Goal: Navigation & Orientation: Find specific page/section

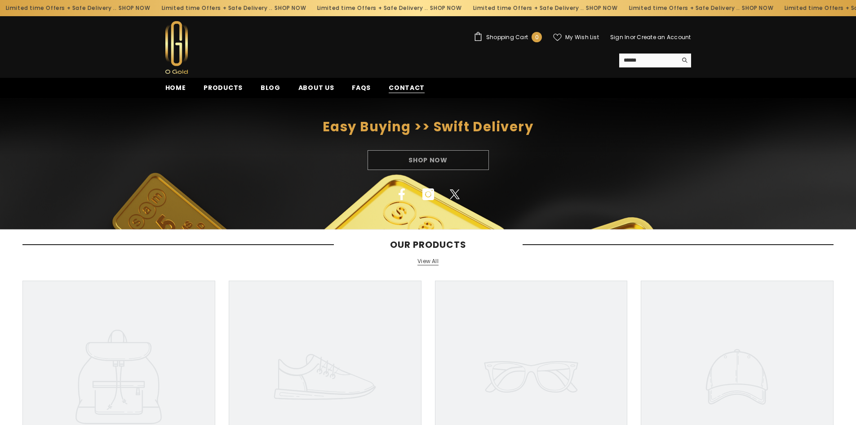
click at [398, 86] on span "Contact" at bounding box center [407, 87] width 36 height 9
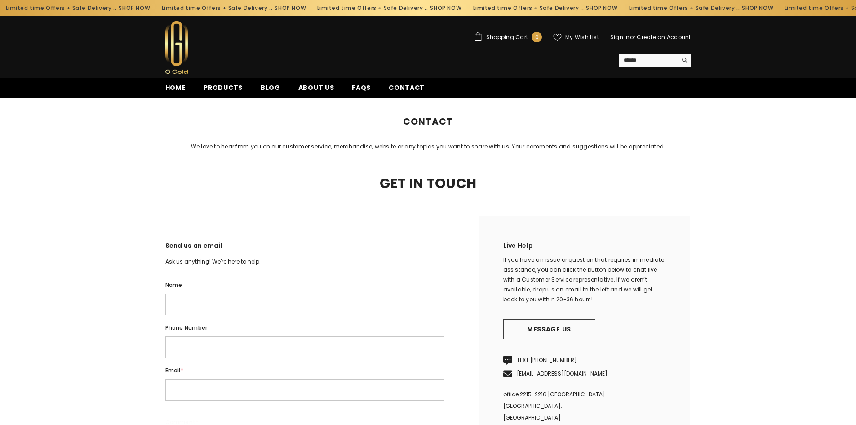
click at [303, 81] on ul "Home Products Blog About us FAQs Contact" at bounding box center [395, 88] width 479 height 20
click at [303, 86] on span "About us" at bounding box center [316, 87] width 36 height 9
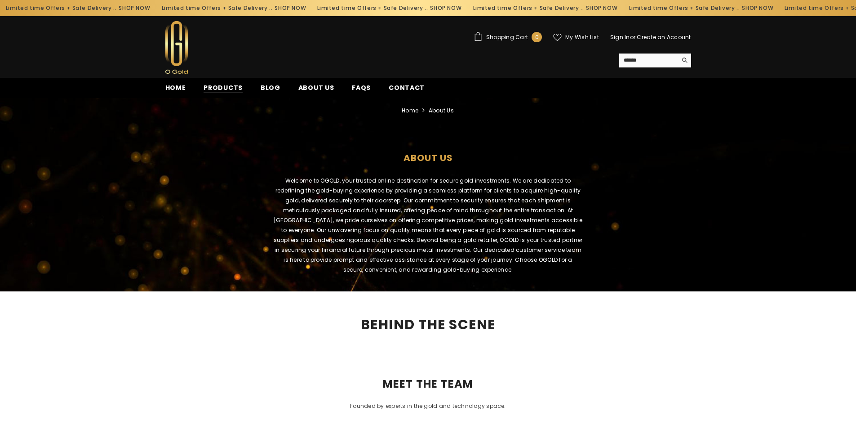
click at [233, 86] on span "Products" at bounding box center [223, 87] width 39 height 9
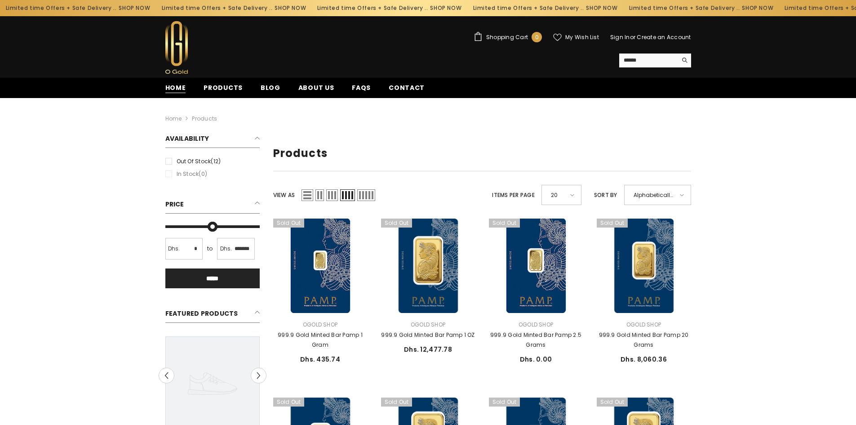
click at [176, 89] on span "Home" at bounding box center [175, 87] width 21 height 9
